Goal: Task Accomplishment & Management: Complete application form

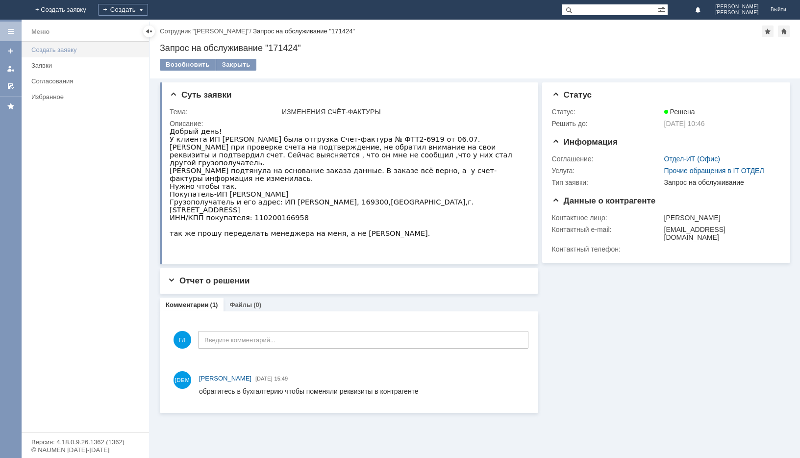
click at [38, 47] on div "Создать заявку" at bounding box center [87, 49] width 112 height 7
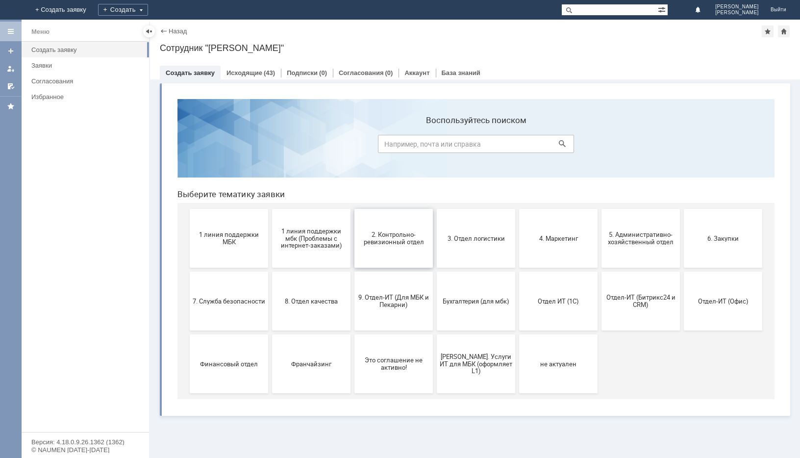
click at [396, 237] on span "2. Контрольно-ревизионный отдел" at bounding box center [393, 238] width 73 height 15
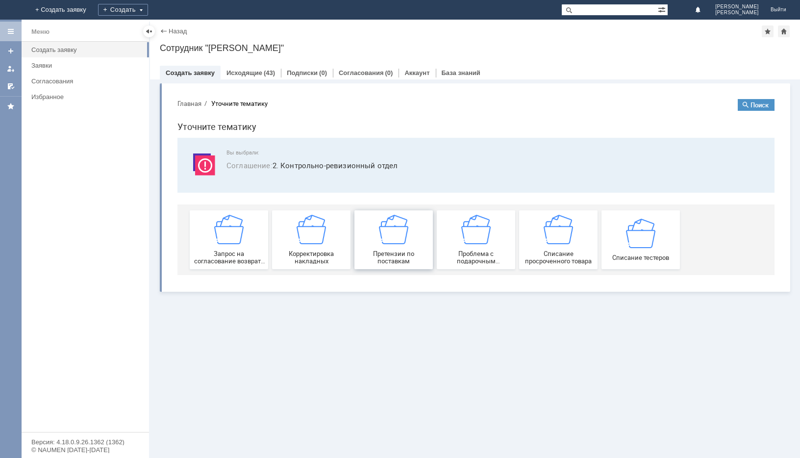
click at [388, 258] on span "Претензии по поставкам" at bounding box center [393, 257] width 73 height 15
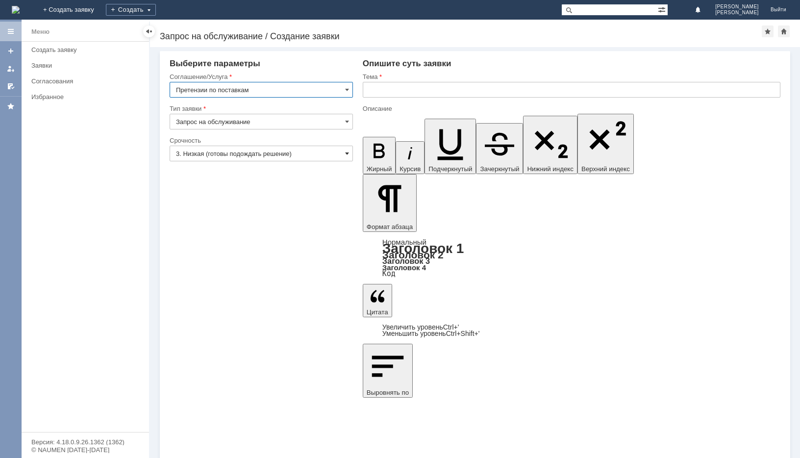
click at [346, 155] on span at bounding box center [347, 153] width 4 height 8
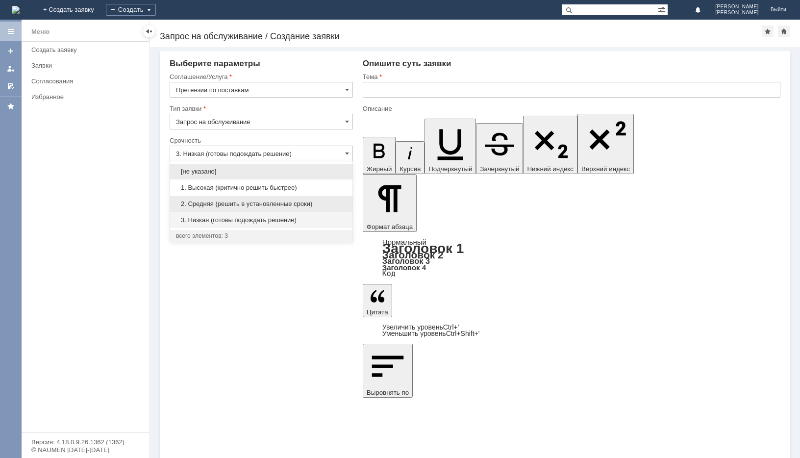
click at [247, 201] on span "2. Средняя (решить в установленные сроки)" at bounding box center [261, 204] width 171 height 8
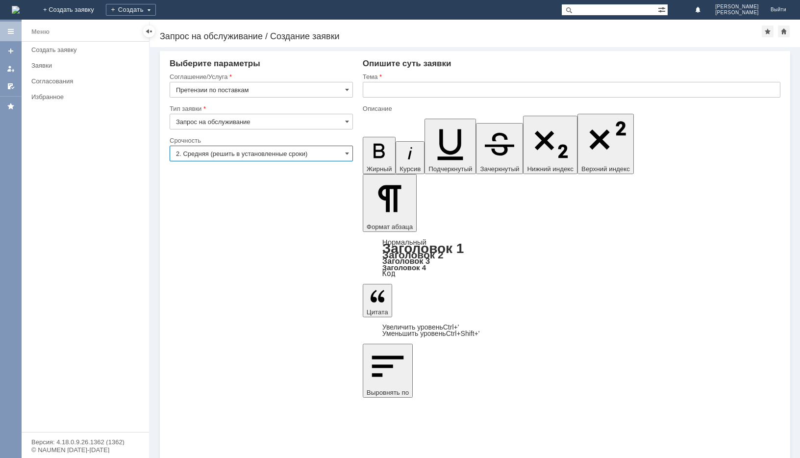
type input "2. Средняя (решить в установленные сроки)"
click at [394, 96] on input "text" at bounding box center [572, 90] width 418 height 16
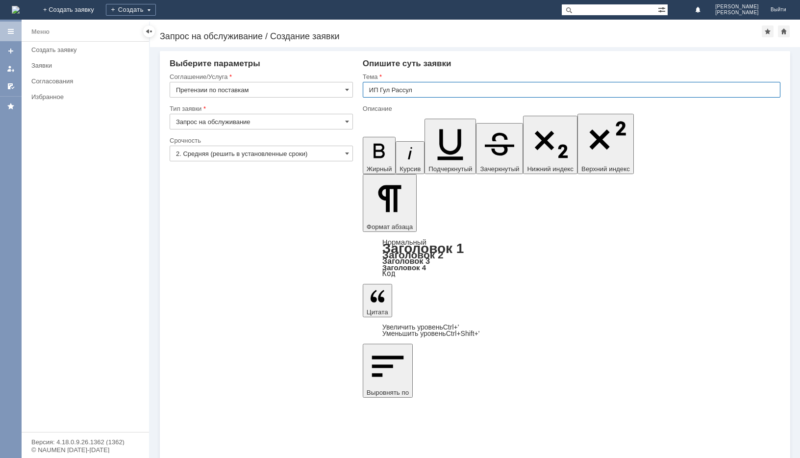
click at [401, 92] on input "ИП Гул Рассул" at bounding box center [572, 90] width 418 height 16
type input "ИП Гул Расул"
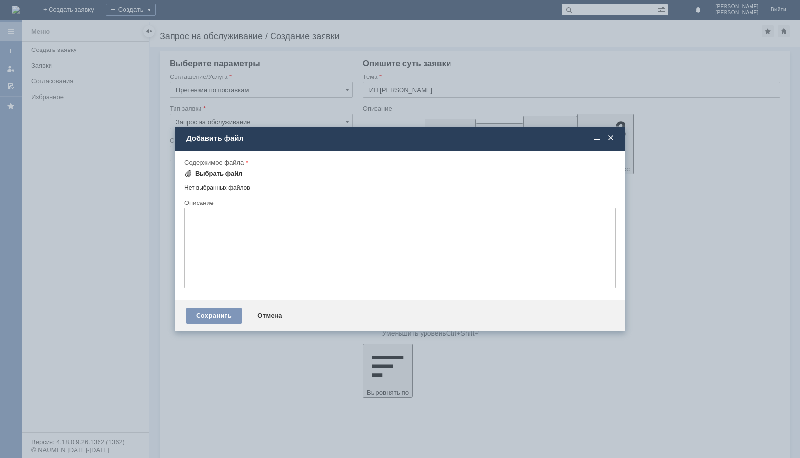
click at [204, 173] on div "Выбрать файл" at bounding box center [219, 174] width 48 height 8
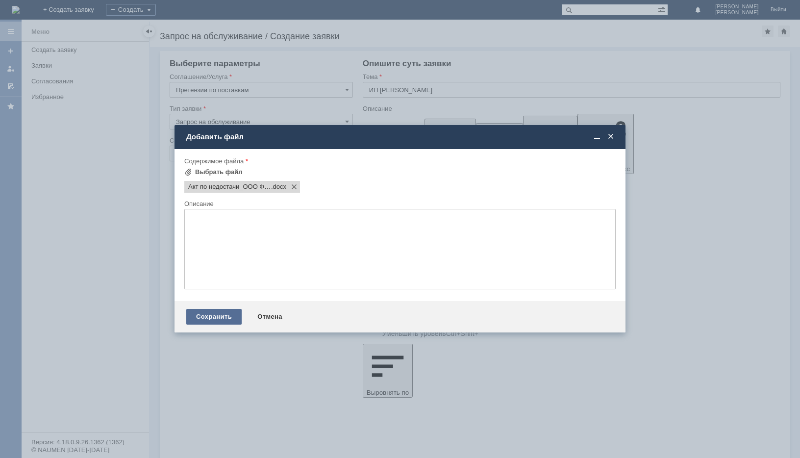
click at [222, 321] on div "Сохранить" at bounding box center [213, 317] width 55 height 16
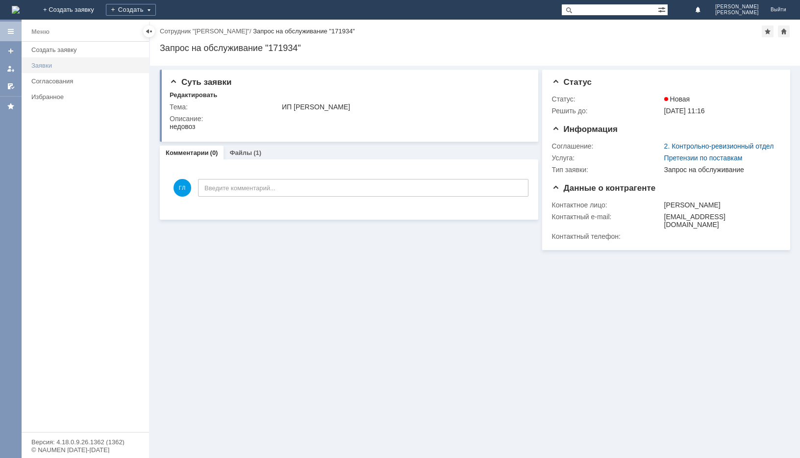
click at [41, 64] on div "Заявки" at bounding box center [87, 65] width 112 height 7
